Goal: Information Seeking & Learning: Check status

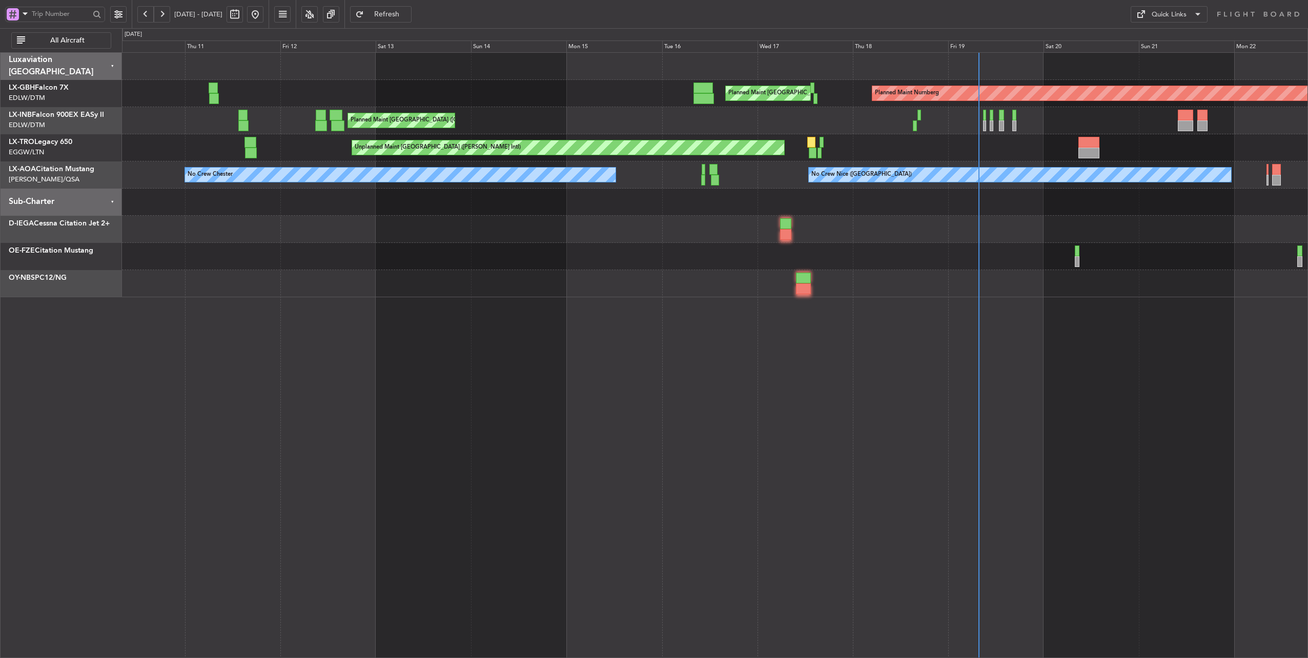
click at [850, 133] on div "Planned Maint [GEOGRAPHIC_DATA] ([GEOGRAPHIC_DATA])" at bounding box center [715, 120] width 1186 height 27
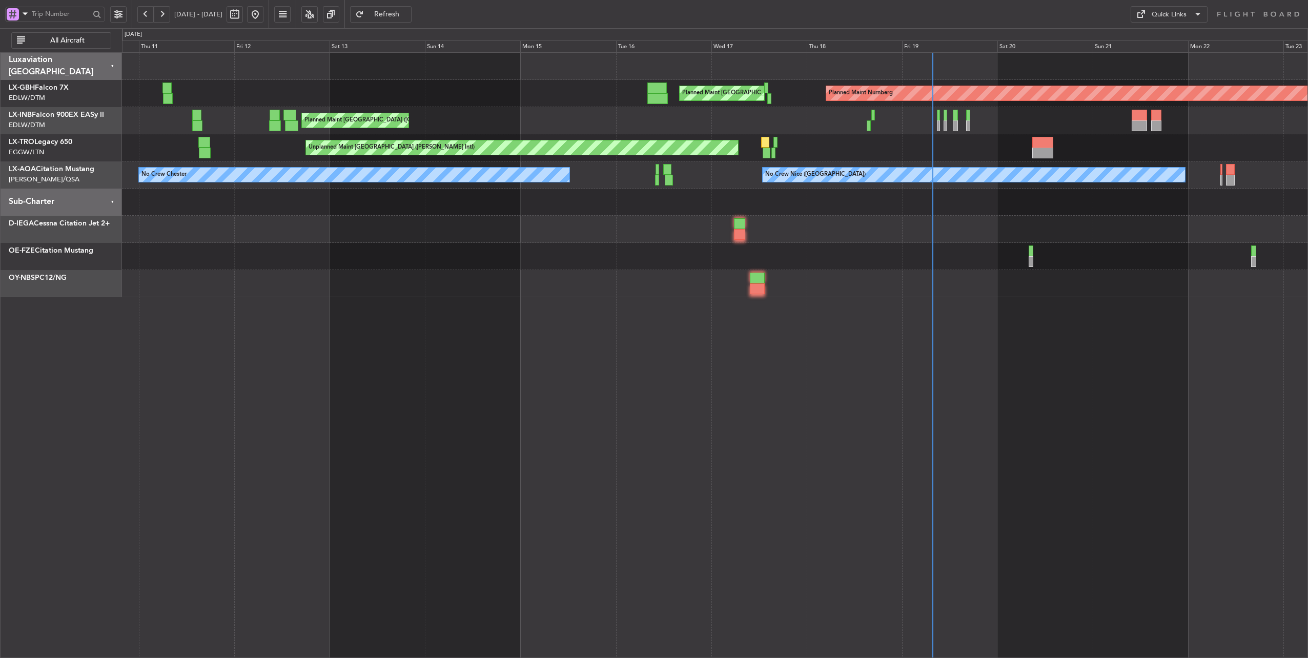
click at [780, 132] on div "Planned Maint [GEOGRAPHIC_DATA] ([GEOGRAPHIC_DATA])" at bounding box center [715, 120] width 1186 height 27
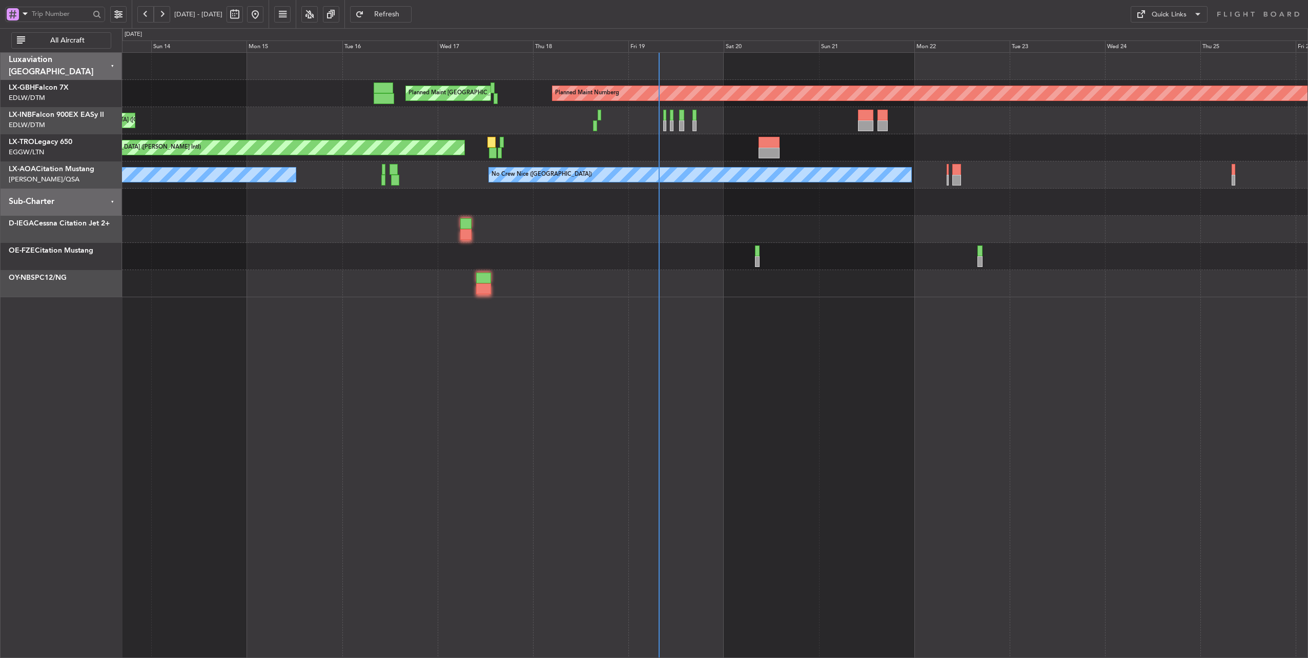
click at [622, 239] on div at bounding box center [715, 229] width 1186 height 27
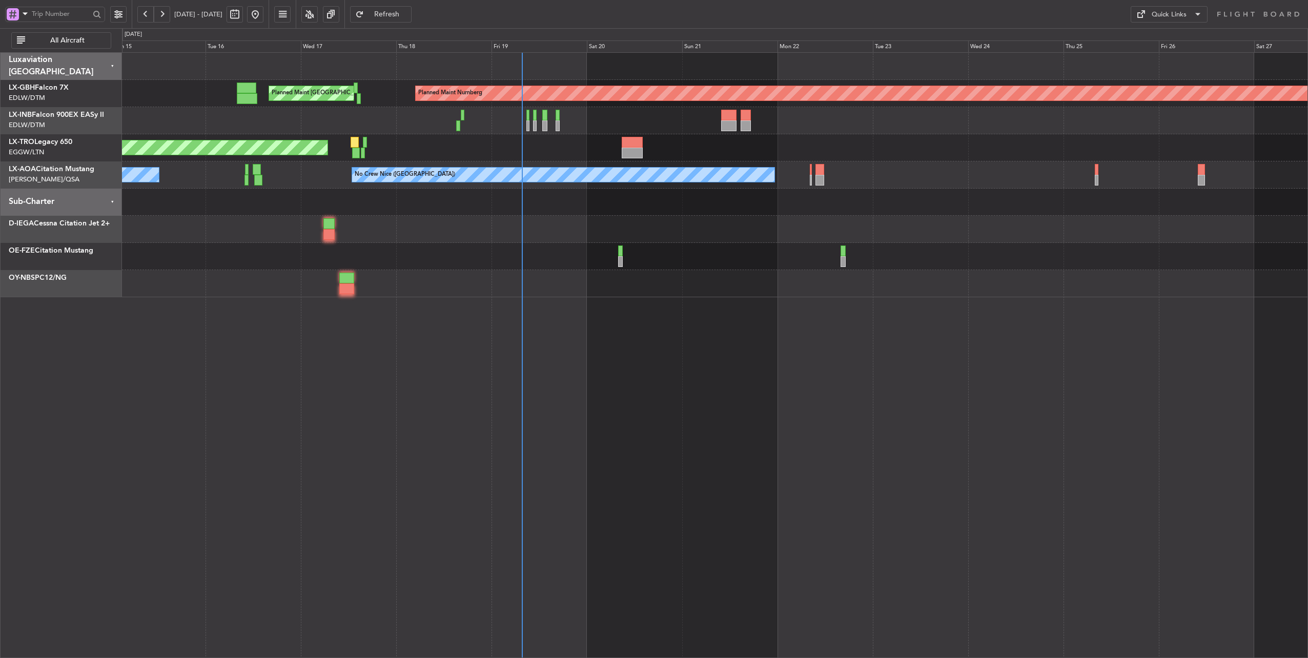
click at [790, 247] on div at bounding box center [715, 256] width 1186 height 27
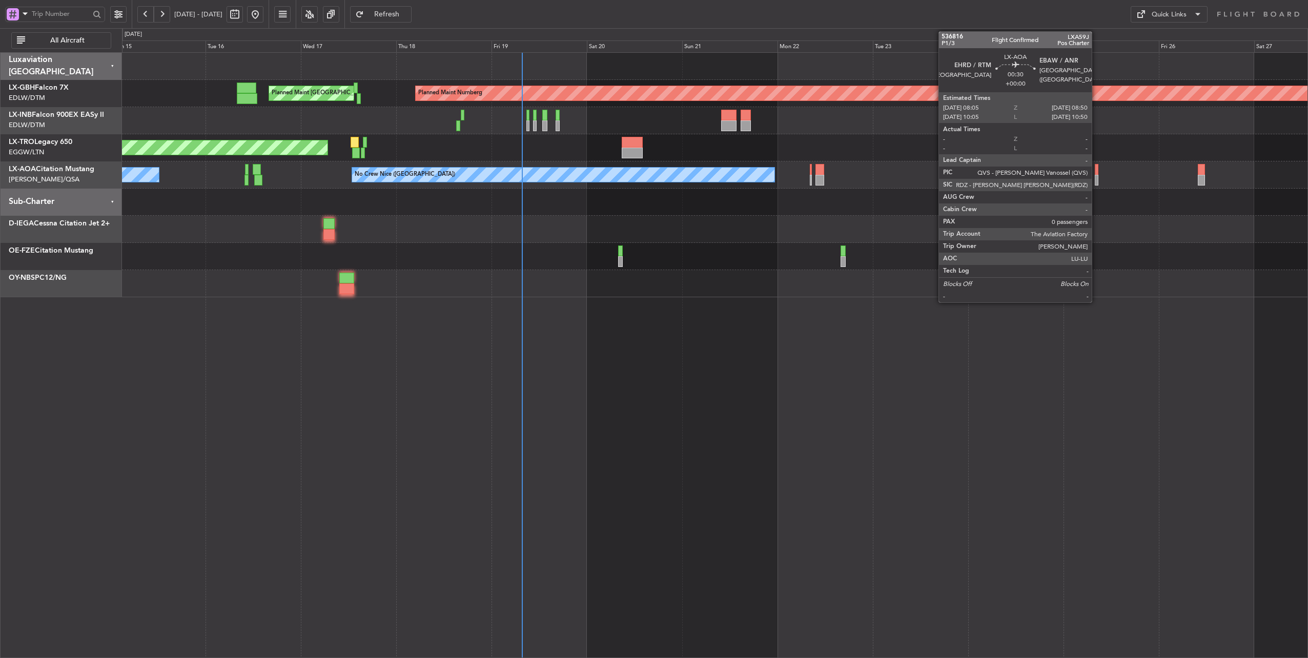
click at [1097, 179] on div at bounding box center [1096, 180] width 3 height 11
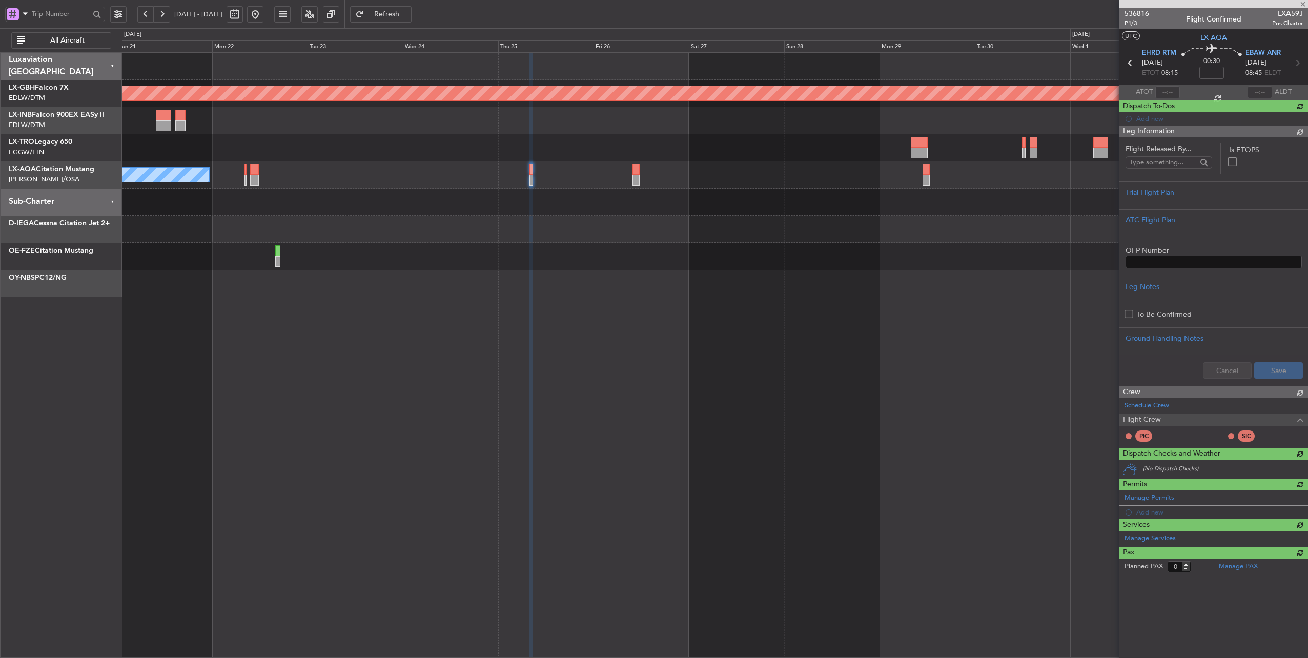
click at [431, 184] on div "Planned Maint Nurnberg No [GEOGRAPHIC_DATA] ([GEOGRAPHIC_DATA]) [GEOGRAPHIC_DAT…" at bounding box center [715, 175] width 1186 height 245
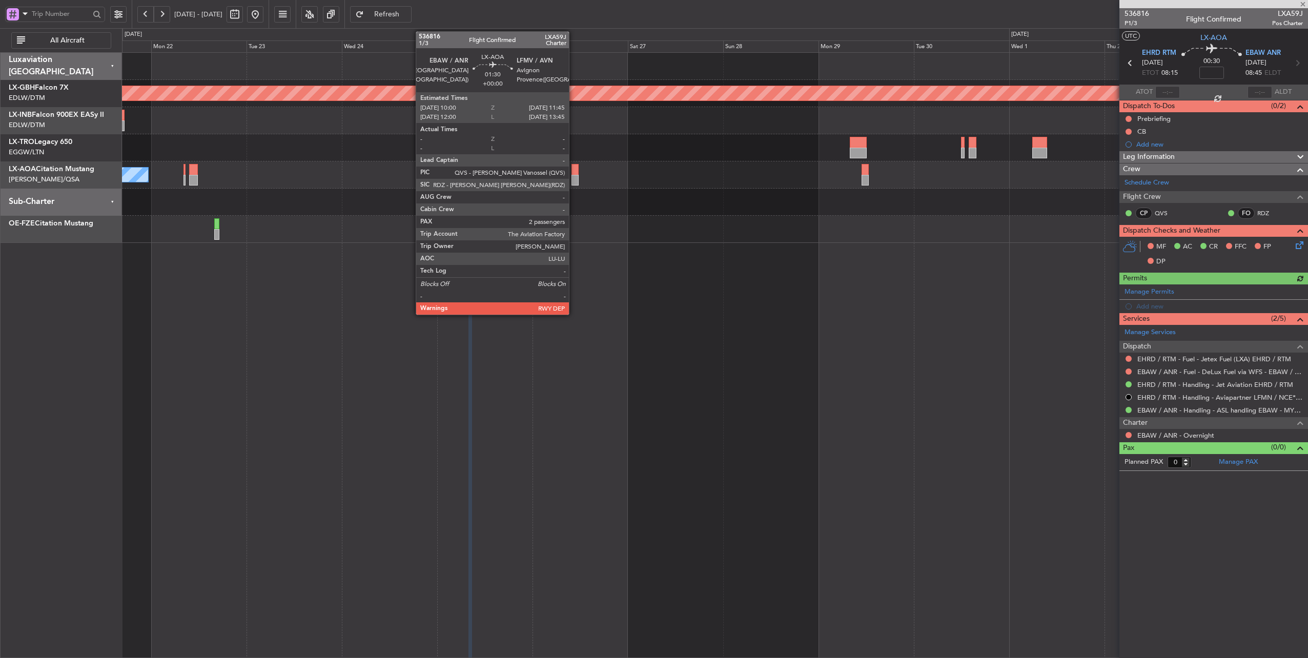
click at [574, 168] on div at bounding box center [575, 169] width 7 height 11
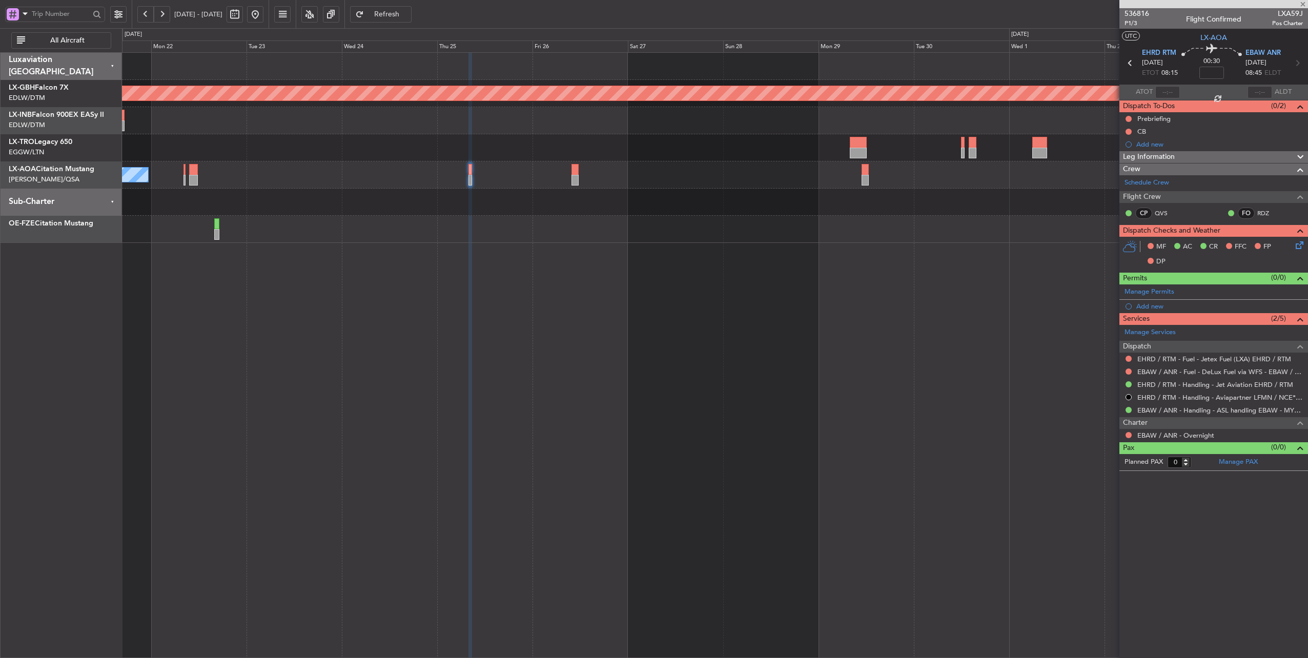
type input "2"
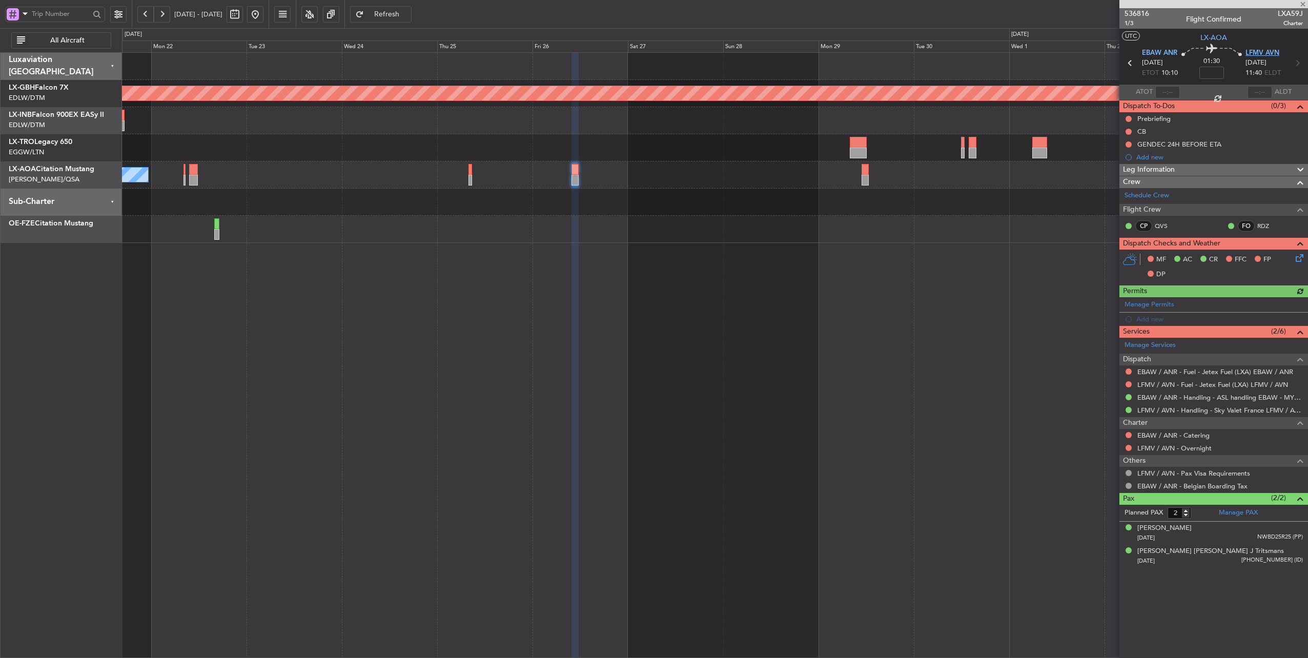
click at [1259, 52] on span "LFMV AVN" at bounding box center [1263, 53] width 34 height 10
click at [264, 16] on button at bounding box center [255, 14] width 16 height 16
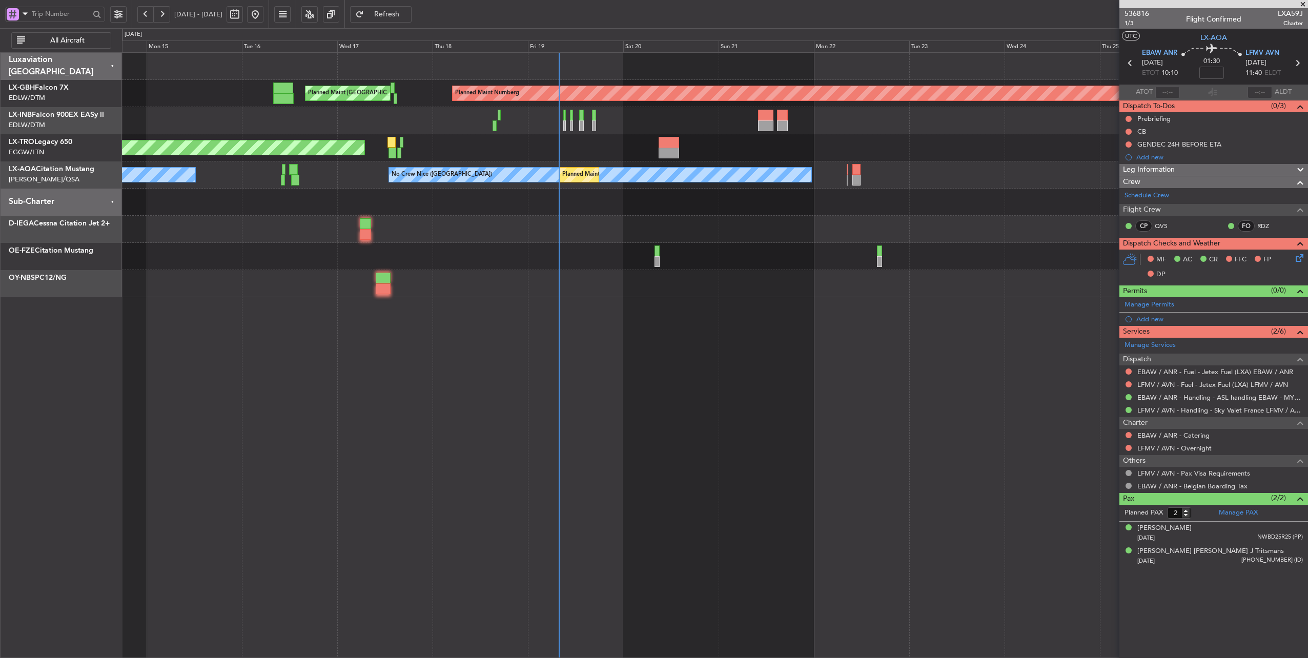
click at [665, 209] on div at bounding box center [715, 202] width 1186 height 27
